Goal: Check status

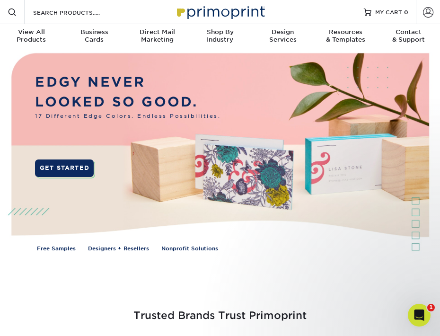
drag, startPoint x: 438, startPoint y: 65, endPoint x: 612, endPoint y: 68, distance: 174.2
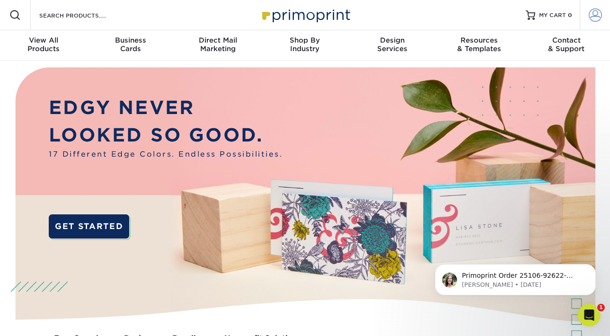
click at [440, 18] on span at bounding box center [595, 15] width 13 height 13
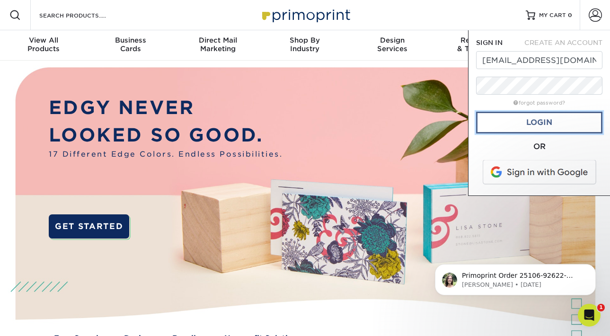
click at [440, 122] on link "Login" at bounding box center [539, 123] width 126 height 22
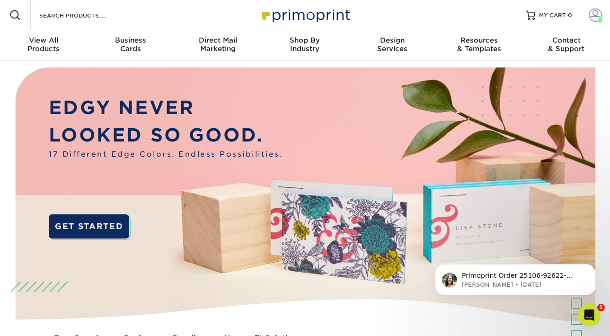
click at [440, 11] on span at bounding box center [595, 15] width 13 height 13
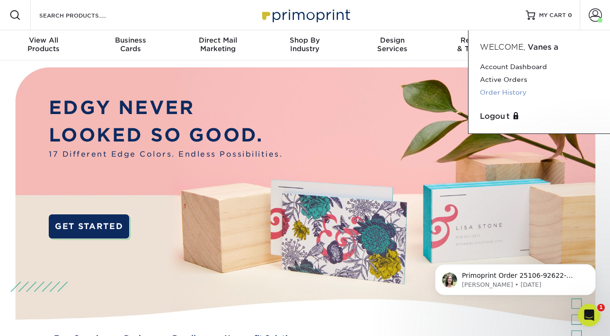
click at [440, 93] on link "Order History" at bounding box center [539, 92] width 119 height 13
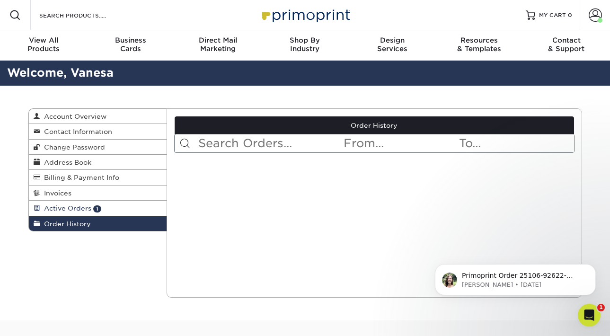
click at [89, 208] on span "Active Orders" at bounding box center [65, 208] width 51 height 8
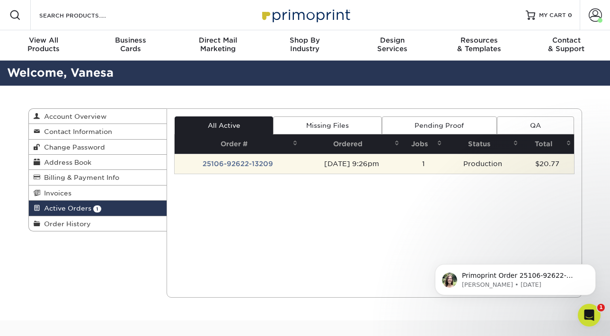
click at [279, 164] on td "25106-92622-13209" at bounding box center [238, 164] width 126 height 20
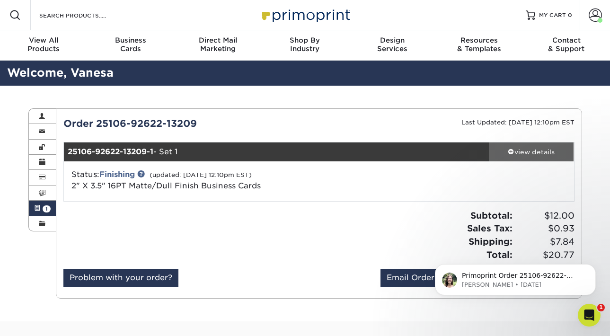
click at [511, 150] on span at bounding box center [511, 151] width 7 height 7
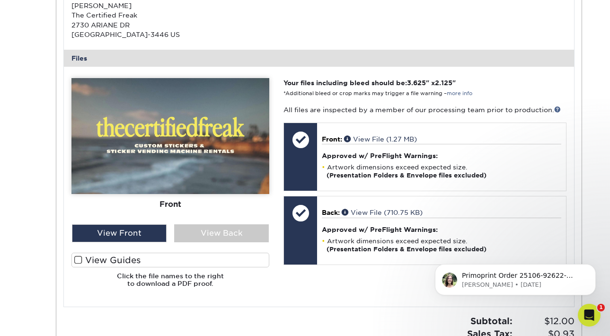
scroll to position [345, 0]
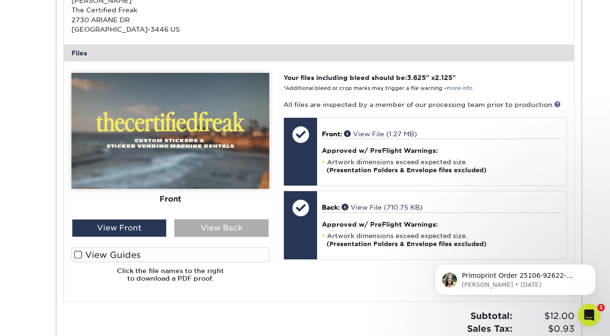
click at [204, 225] on div "View Back" at bounding box center [221, 228] width 95 height 18
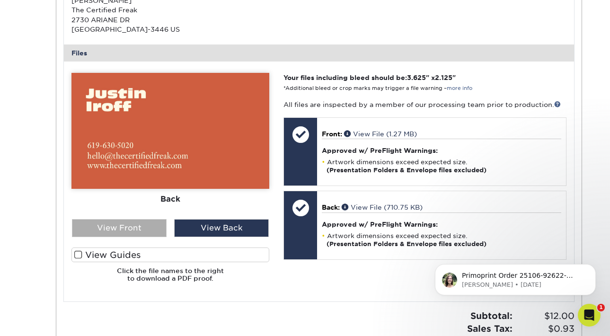
click at [145, 226] on div "View Front" at bounding box center [119, 228] width 95 height 18
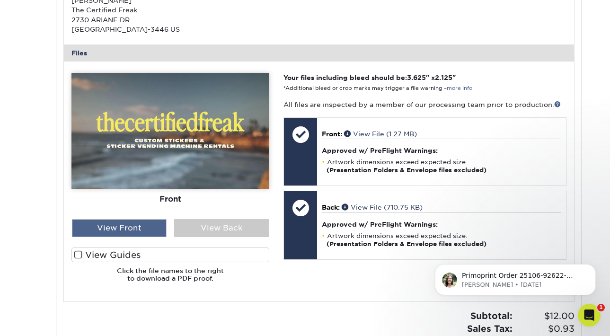
click at [147, 234] on div "View Front" at bounding box center [119, 228] width 95 height 18
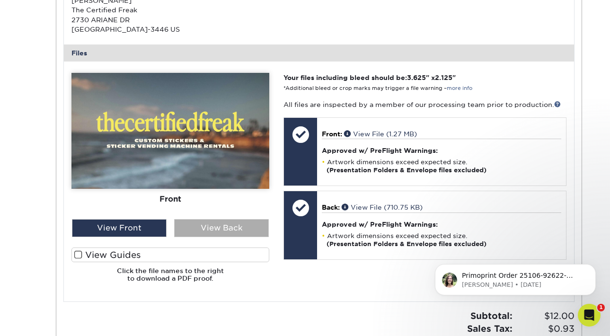
click at [207, 221] on div "View Back" at bounding box center [221, 228] width 95 height 18
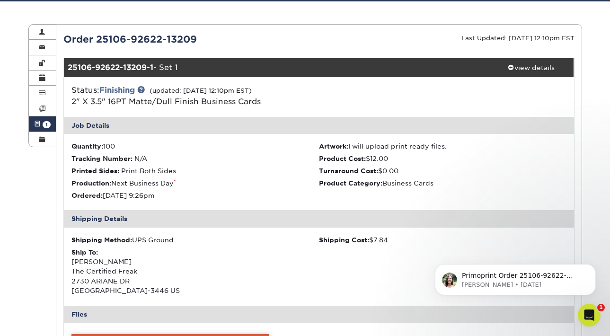
scroll to position [0, 0]
